Goal: Task Accomplishment & Management: Use online tool/utility

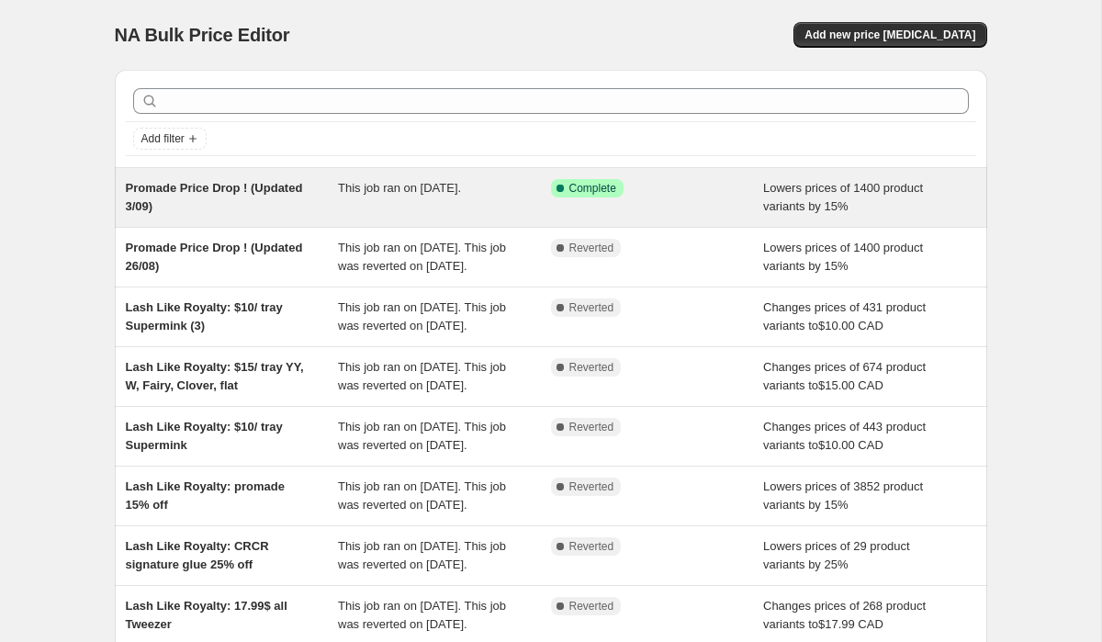
click at [484, 216] on div "Promade Price Drop ! (Updated 3/09) This job ran on [DATE]. Success Complete Co…" at bounding box center [551, 197] width 872 height 59
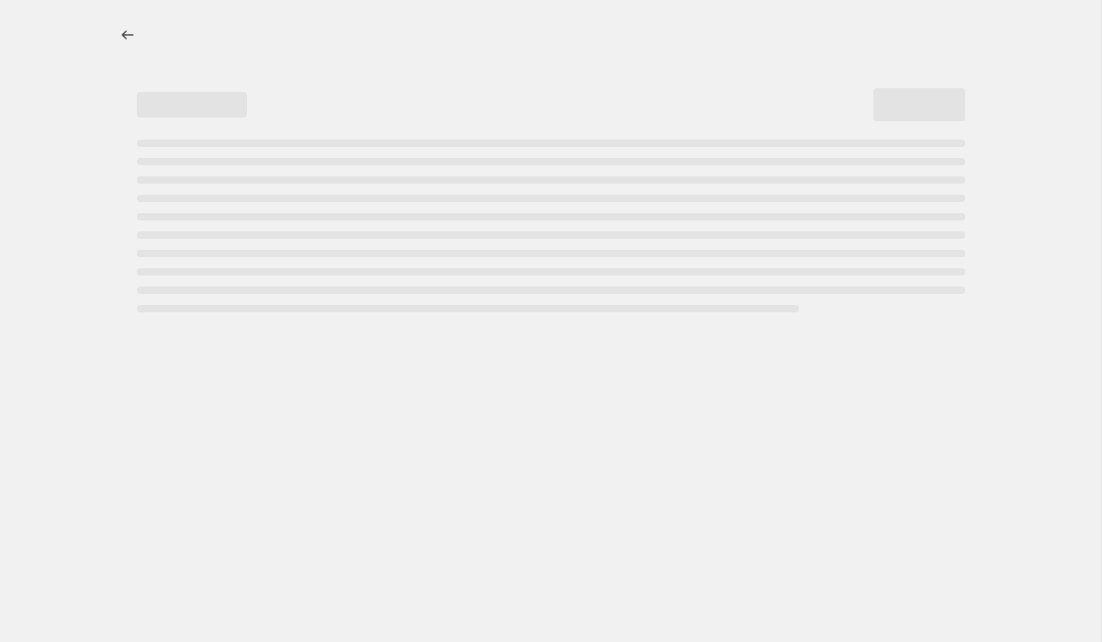
select select "percentage"
select select "collection"
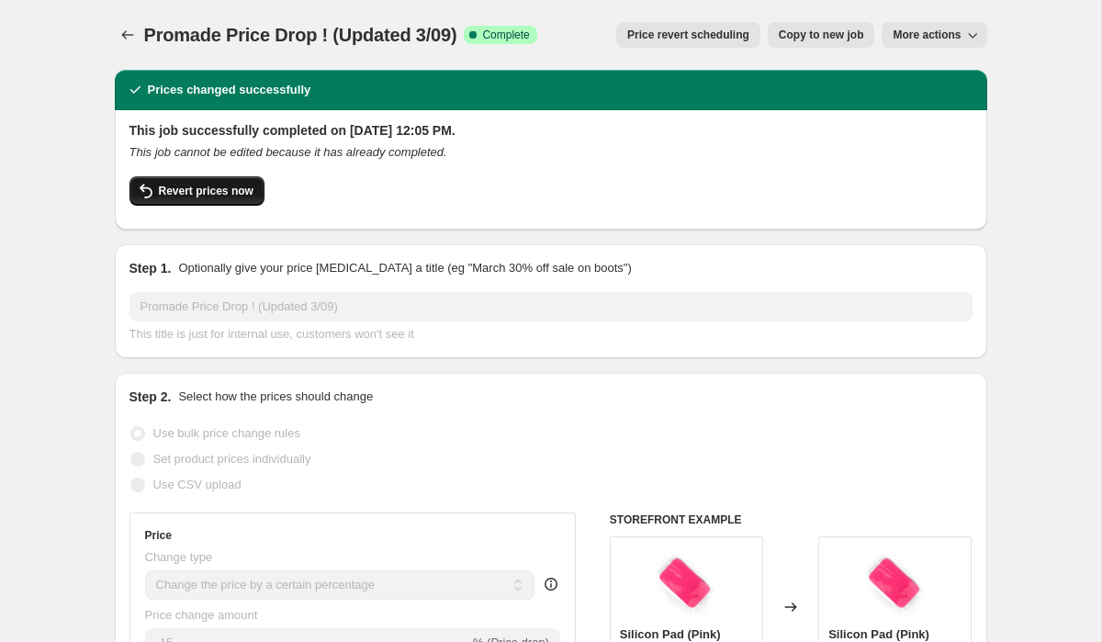
click at [226, 197] on span "Revert prices now" at bounding box center [206, 191] width 95 height 15
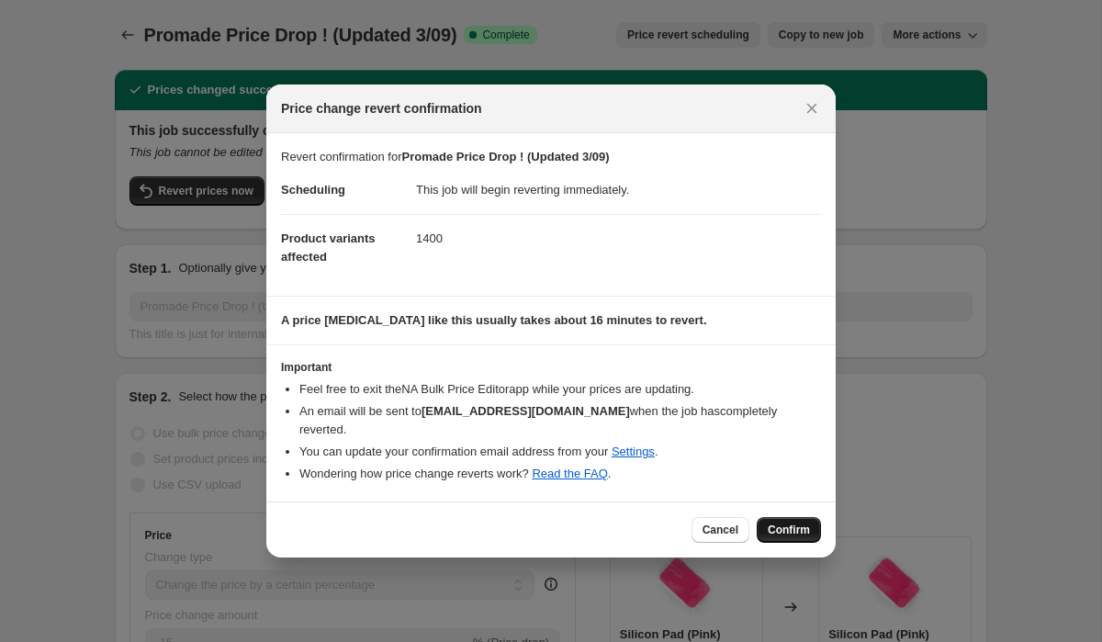
click at [787, 517] on button "Confirm" at bounding box center [789, 530] width 64 height 26
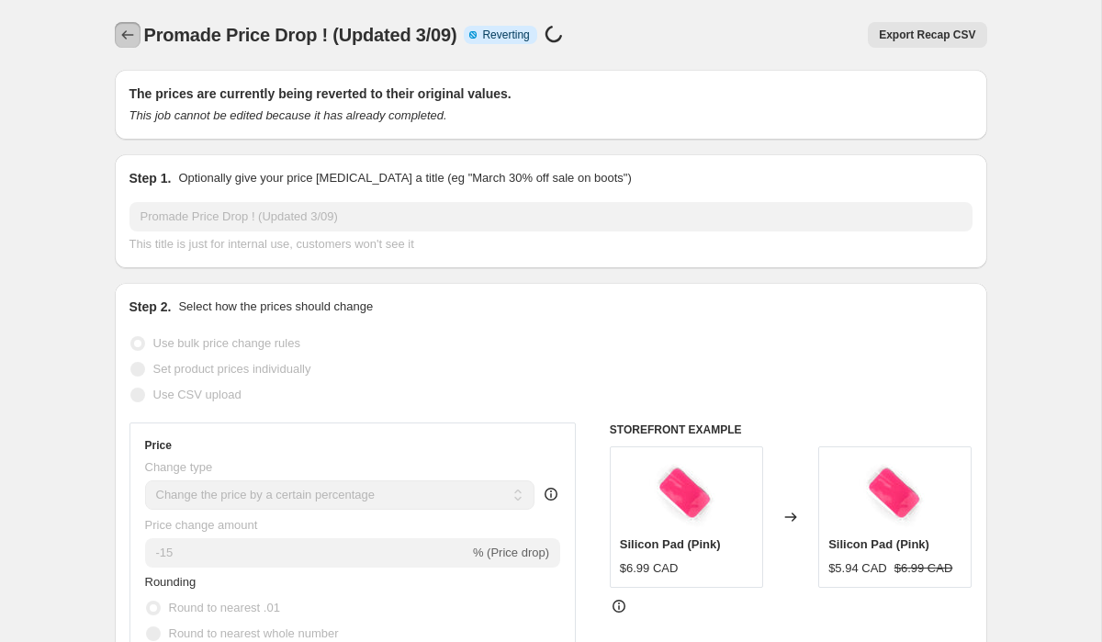
click at [129, 34] on icon "Price change jobs" at bounding box center [127, 35] width 18 height 18
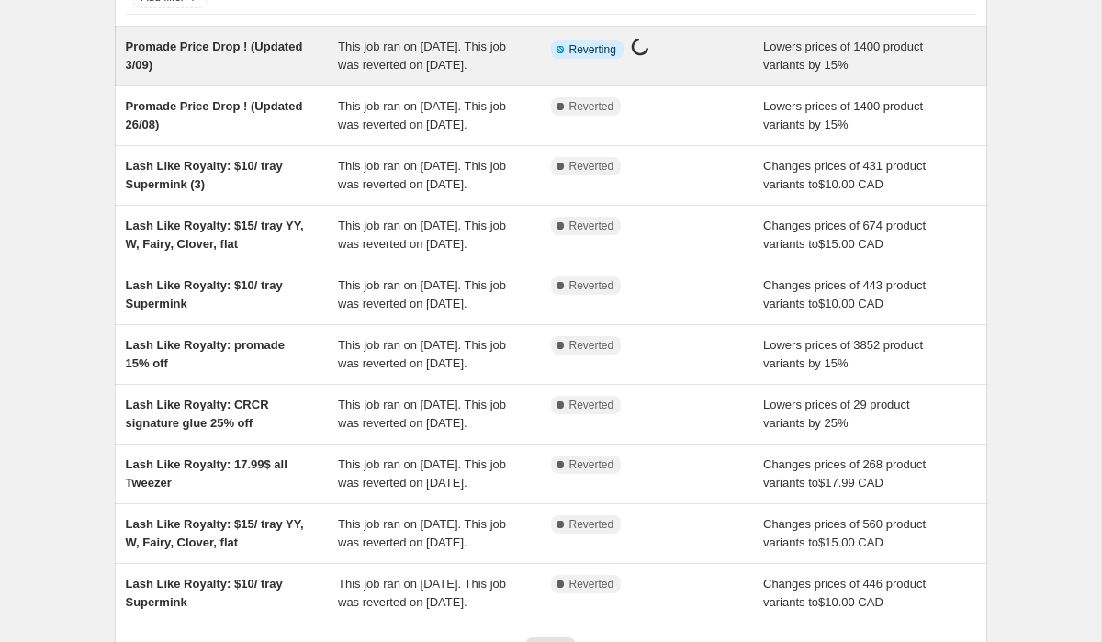
scroll to position [147, 0]
